Goal: Transaction & Acquisition: Book appointment/travel/reservation

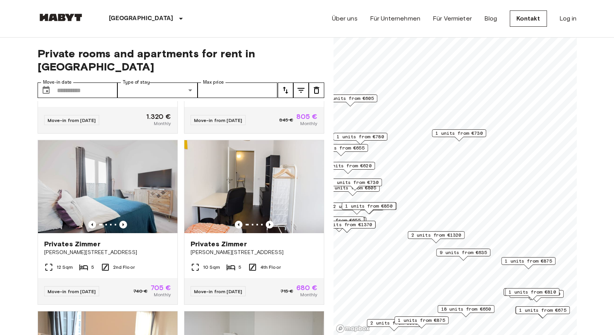
scroll to position [135, 0]
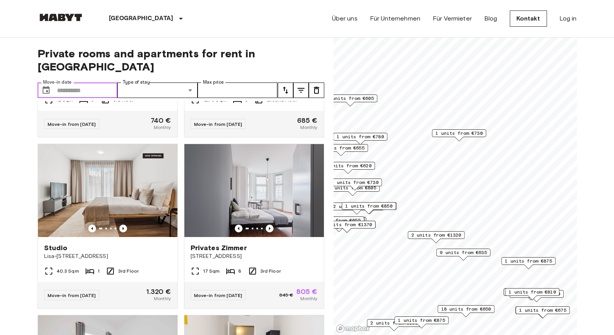
click at [76, 82] on input "Move-in date" at bounding box center [87, 89] width 61 height 15
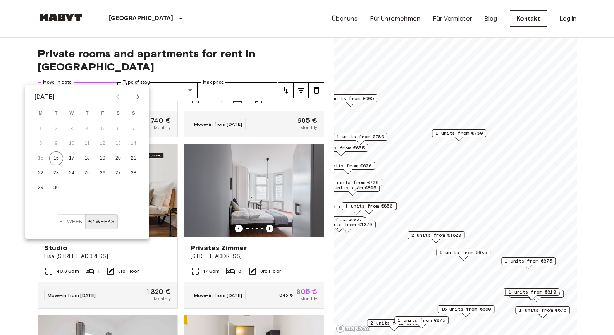
click at [43, 86] on icon "Choose date" at bounding box center [45, 90] width 9 height 9
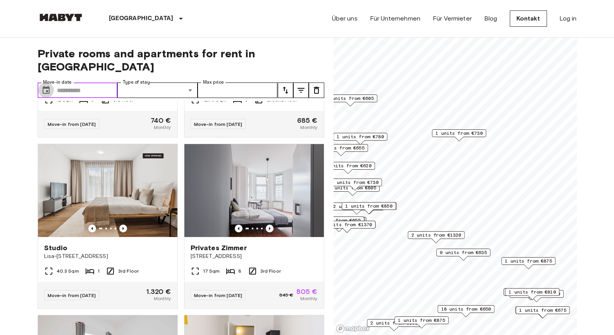
click at [46, 86] on icon "Choose date" at bounding box center [45, 90] width 9 height 9
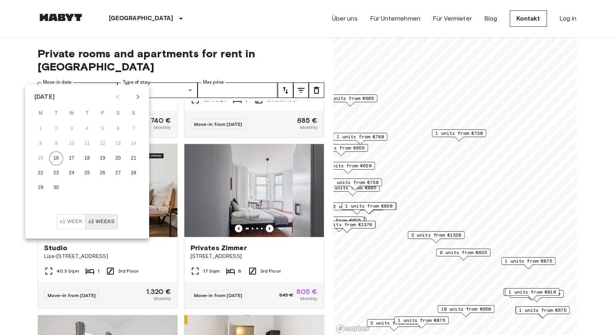
click at [137, 95] on icon "Next month" at bounding box center [138, 96] width 3 height 5
click at [139, 94] on icon "Next month" at bounding box center [137, 96] width 9 height 9
click at [44, 159] on button "10" at bounding box center [41, 158] width 14 height 14
type input "**********"
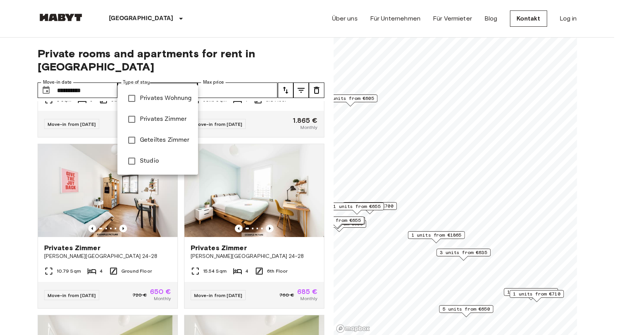
click at [132, 77] on div at bounding box center [310, 167] width 620 height 335
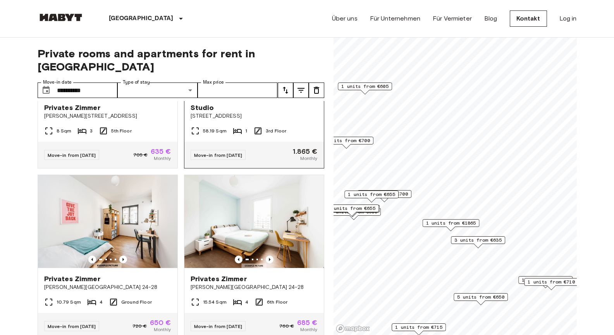
scroll to position [116, 0]
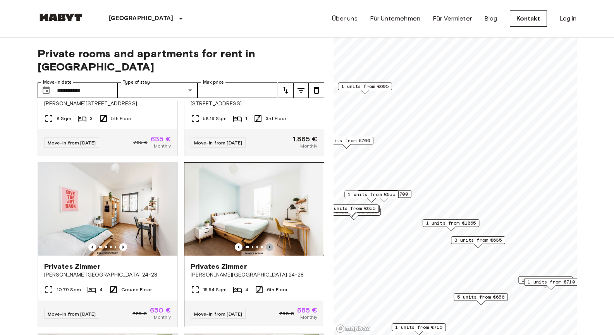
click at [269, 246] on icon "Previous image" at bounding box center [270, 247] width 2 height 3
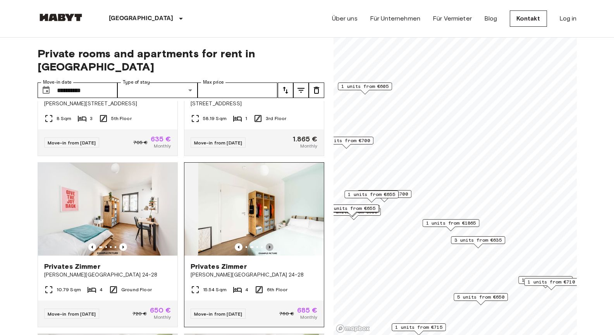
click at [269, 246] on icon "Previous image" at bounding box center [270, 247] width 2 height 3
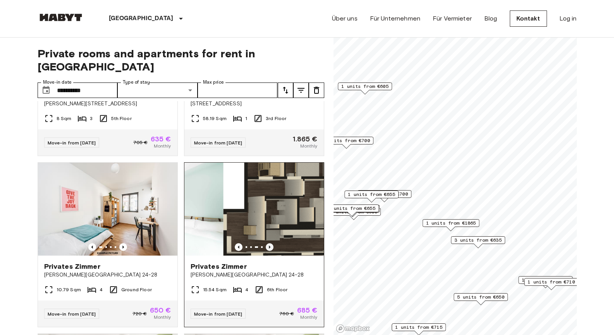
click at [269, 246] on icon "Previous image" at bounding box center [270, 247] width 2 height 3
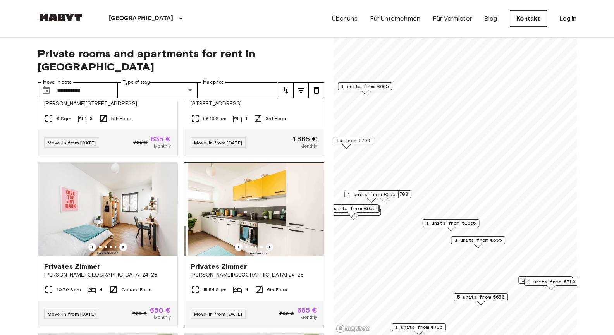
click at [269, 246] on icon "Previous image" at bounding box center [270, 247] width 2 height 3
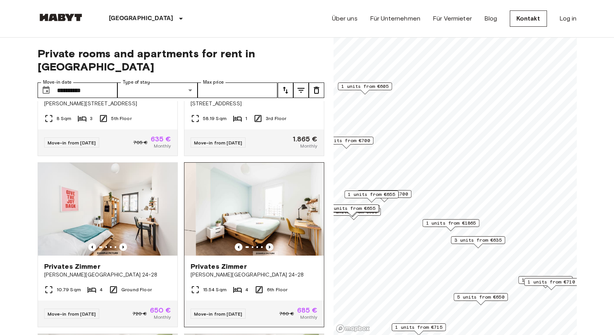
click at [269, 246] on icon "Previous image" at bounding box center [270, 247] width 2 height 3
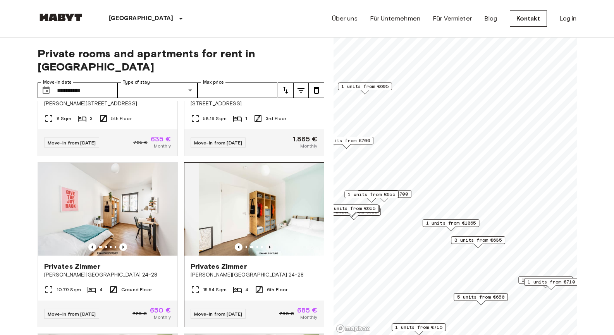
click at [269, 246] on icon "Previous image" at bounding box center [270, 247] width 2 height 3
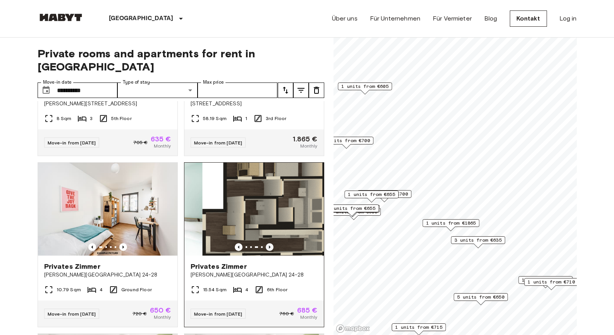
click at [269, 246] on icon "Previous image" at bounding box center [270, 247] width 2 height 3
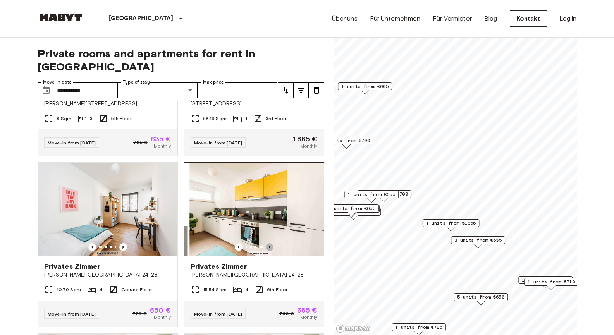
click at [269, 246] on icon "Previous image" at bounding box center [270, 247] width 2 height 3
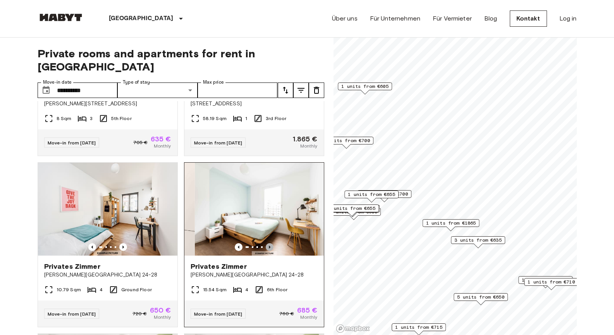
click at [269, 246] on icon "Previous image" at bounding box center [270, 247] width 2 height 3
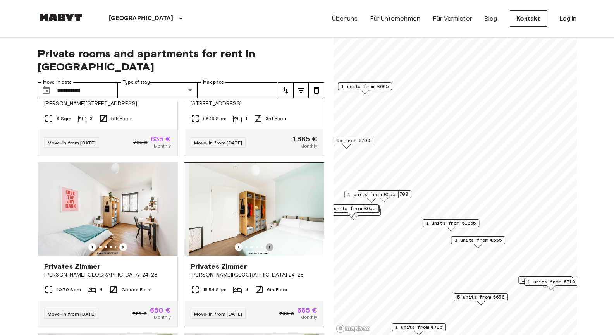
click at [269, 246] on icon "Previous image" at bounding box center [270, 247] width 2 height 3
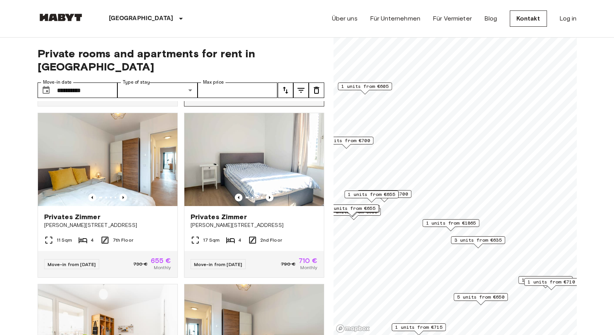
scroll to position [852, 0]
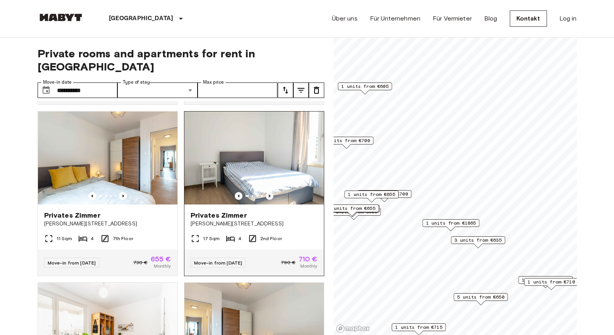
click at [266, 200] on icon "Previous image" at bounding box center [270, 196] width 8 height 8
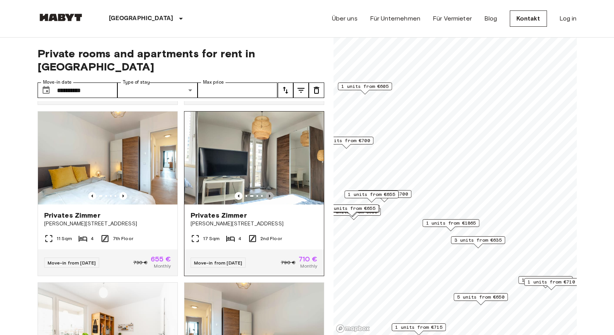
click at [266, 200] on icon "Previous image" at bounding box center [270, 196] width 8 height 8
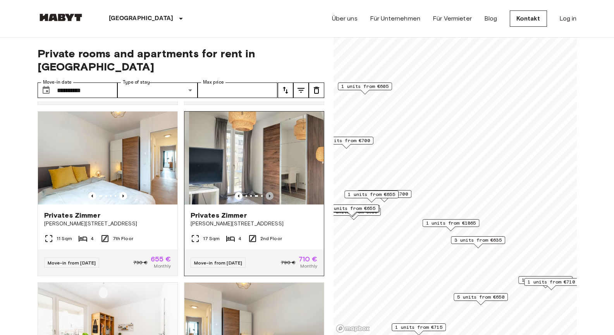
click at [266, 200] on icon "Previous image" at bounding box center [270, 196] width 8 height 8
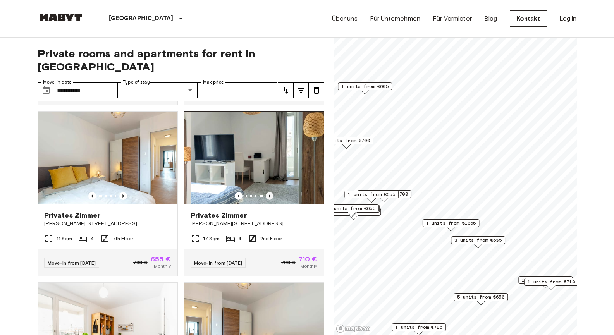
click at [266, 200] on icon "Previous image" at bounding box center [270, 196] width 8 height 8
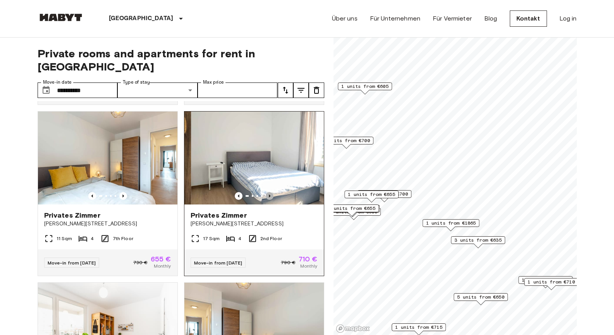
click at [266, 200] on icon "Previous image" at bounding box center [270, 196] width 8 height 8
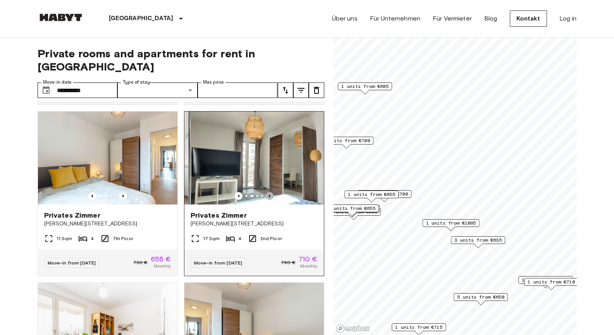
click at [266, 200] on icon "Previous image" at bounding box center [270, 196] width 8 height 8
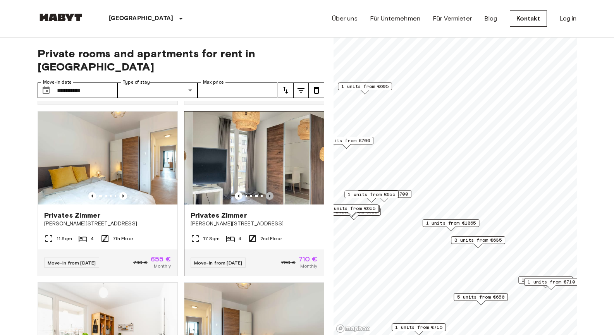
click at [266, 200] on icon "Previous image" at bounding box center [270, 196] width 8 height 8
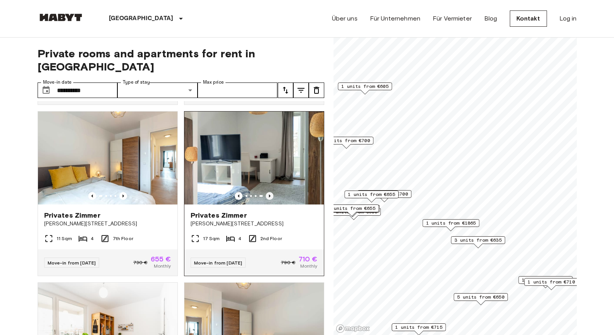
click at [266, 200] on icon "Previous image" at bounding box center [270, 196] width 8 height 8
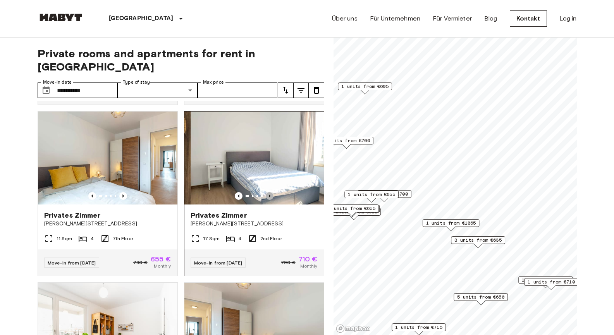
click at [266, 200] on icon "Previous image" at bounding box center [270, 196] width 8 height 8
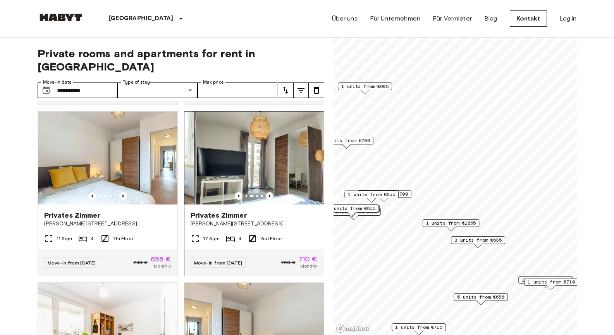
click at [266, 200] on icon "Previous image" at bounding box center [270, 196] width 8 height 8
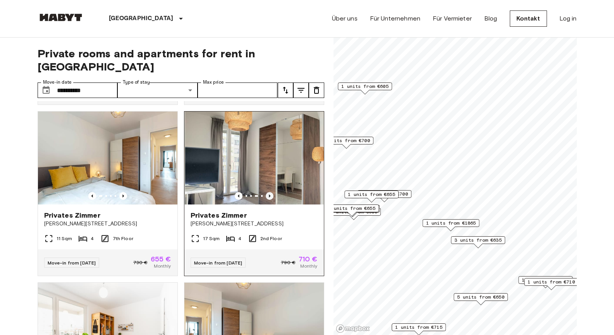
click at [266, 200] on icon "Previous image" at bounding box center [270, 196] width 8 height 8
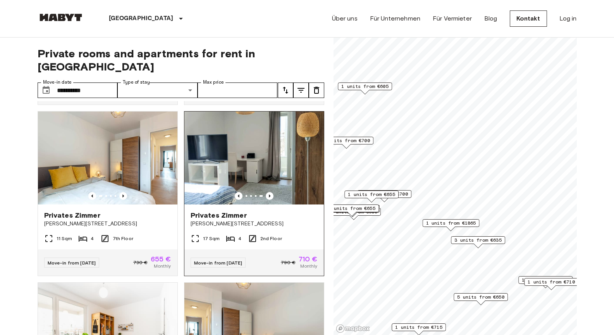
click at [262, 184] on img at bounding box center [253, 158] width 139 height 93
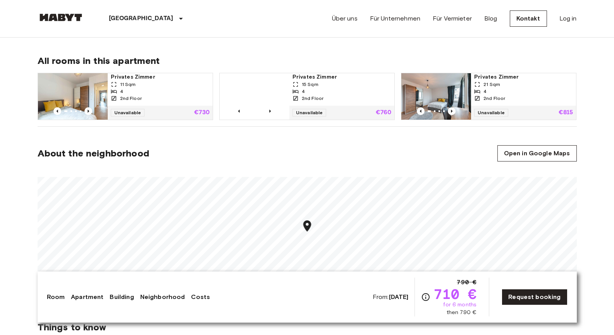
scroll to position [503, 0]
